Goal: Transaction & Acquisition: Purchase product/service

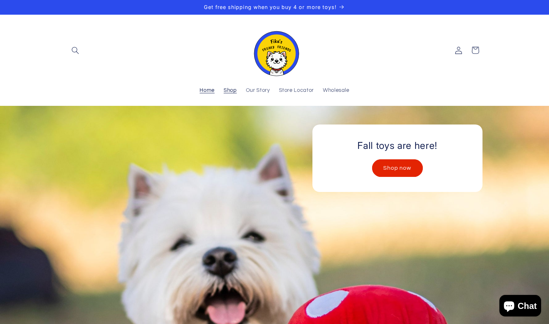
click at [229, 88] on span "Shop" at bounding box center [229, 90] width 13 height 7
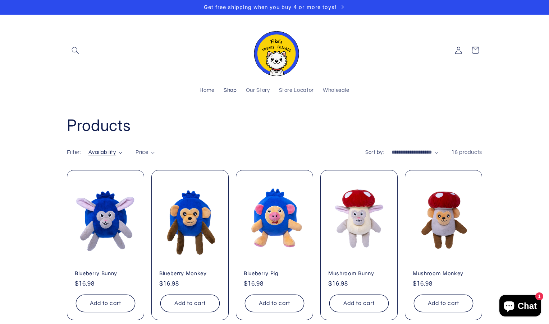
click at [101, 151] on span "Availability" at bounding box center [101, 152] width 27 height 5
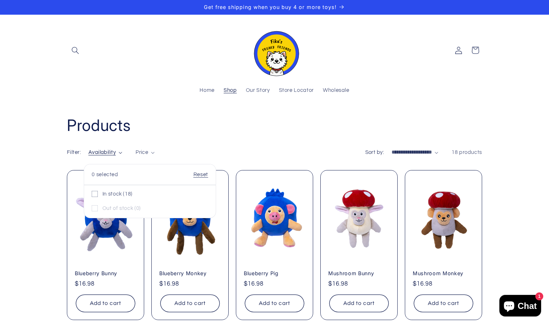
click at [122, 149] on summary "Availability" at bounding box center [105, 153] width 34 height 8
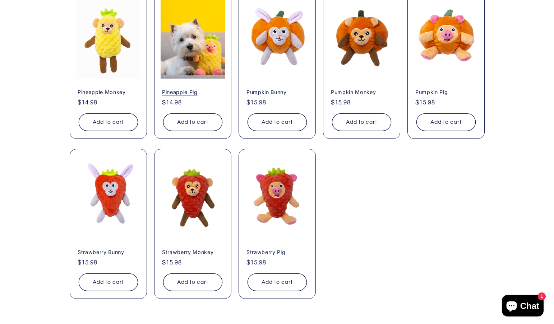
scroll to position [503, 0]
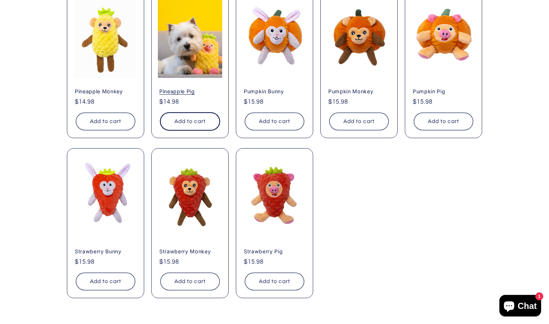
click at [181, 118] on button "Add to cart Sold out" at bounding box center [189, 122] width 59 height 18
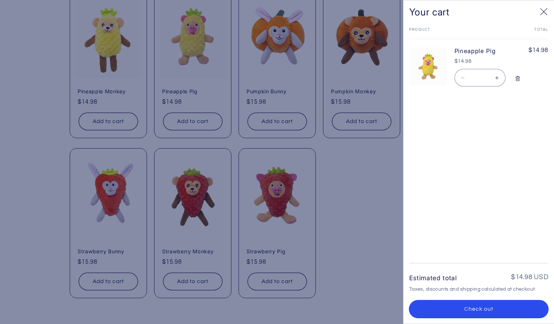
click at [474, 306] on button "Check out" at bounding box center [478, 310] width 139 height 18
